Goal: Task Accomplishment & Management: Manage account settings

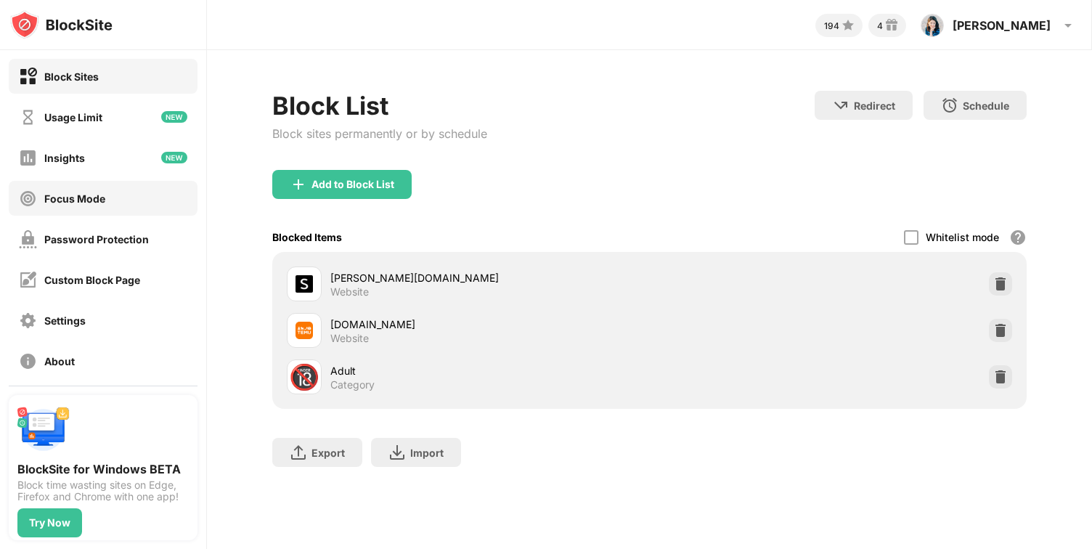
click at [91, 195] on div "Focus Mode" at bounding box center [74, 198] width 61 height 12
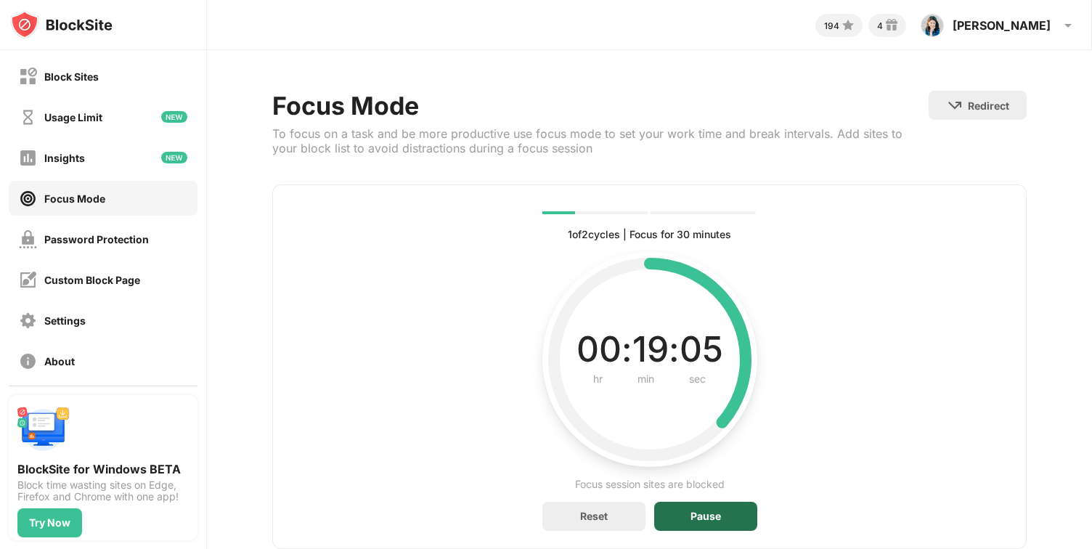
click at [669, 518] on div "Pause" at bounding box center [705, 516] width 103 height 29
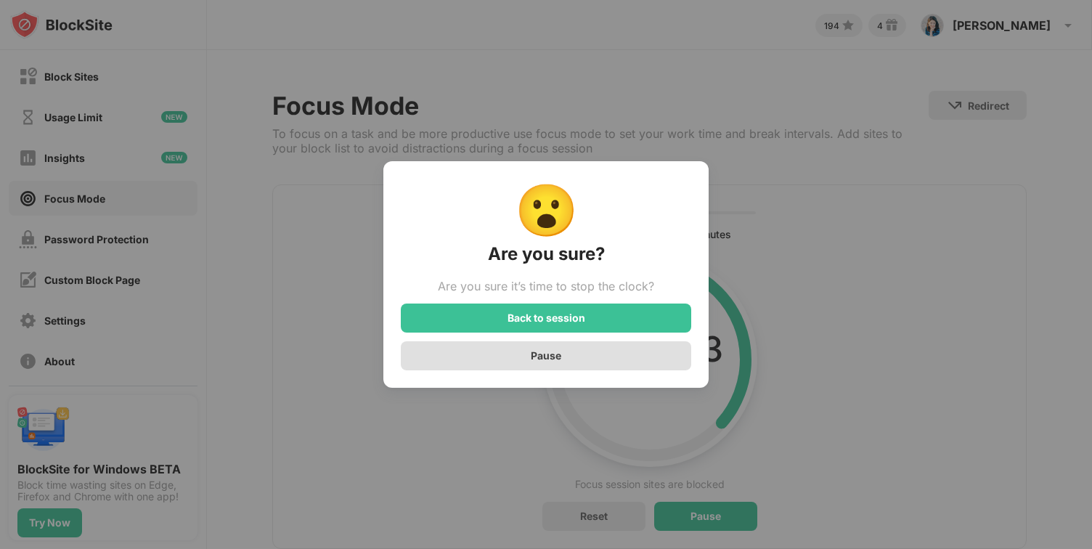
click at [562, 359] on div "Pause" at bounding box center [546, 355] width 290 height 29
